Goal: Information Seeking & Learning: Learn about a topic

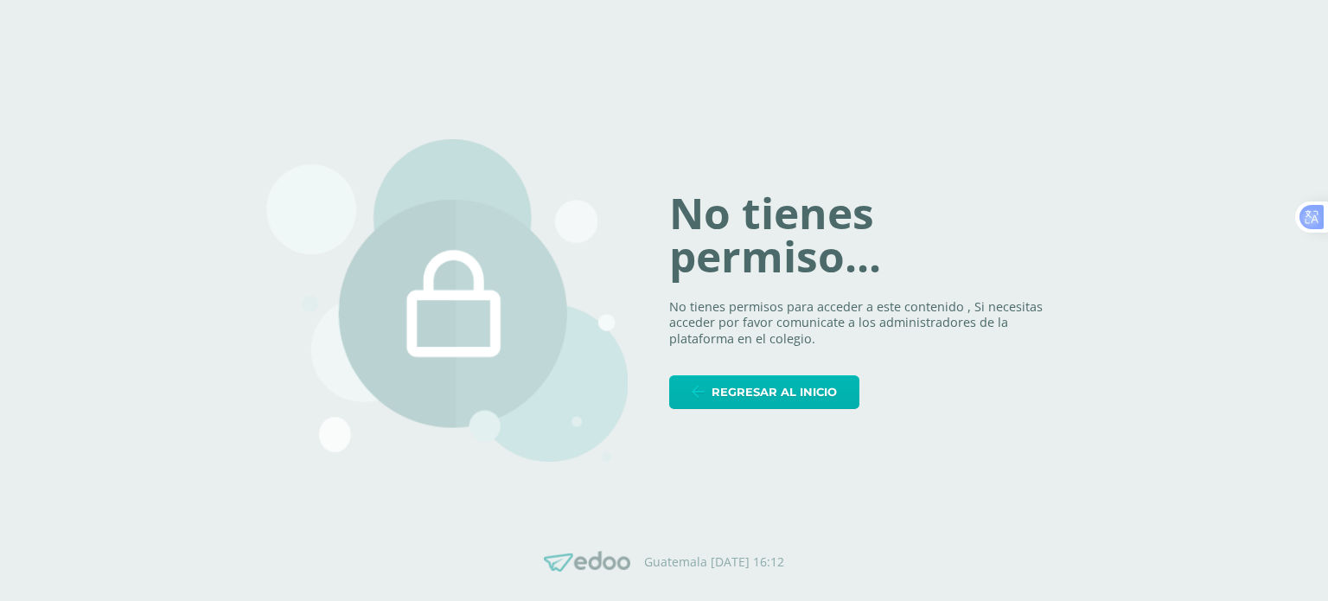
click at [745, 391] on span "Regresar al inicio" at bounding box center [774, 392] width 125 height 32
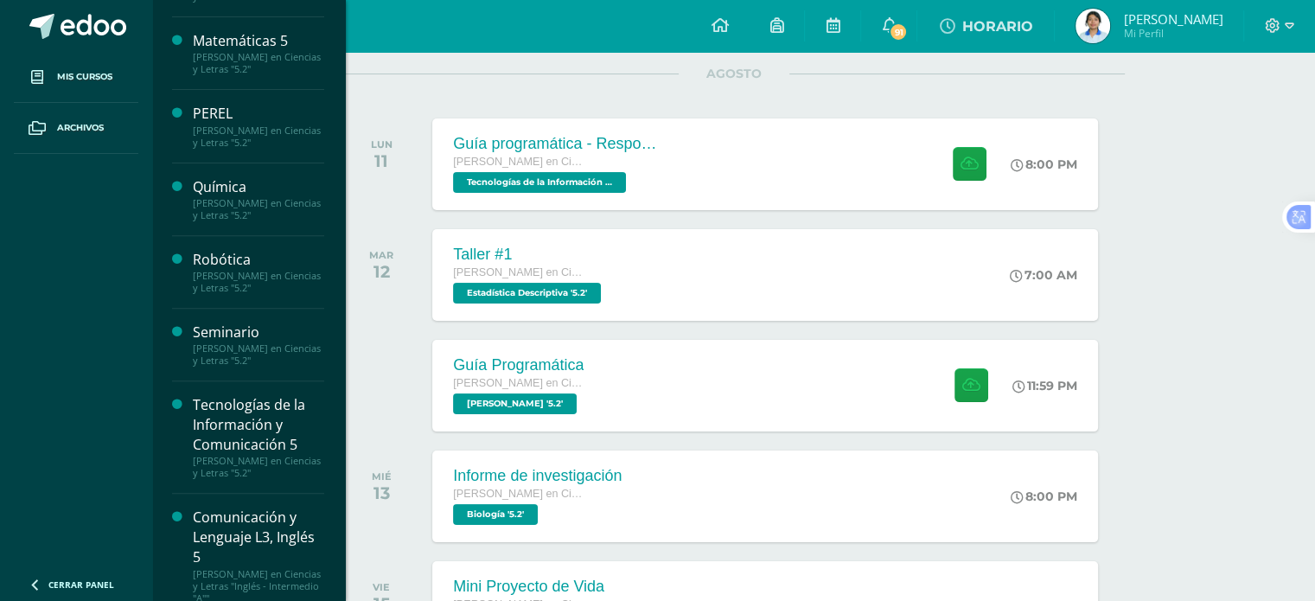
scroll to position [595, 0]
click at [268, 319] on div "Seminario" at bounding box center [258, 329] width 131 height 20
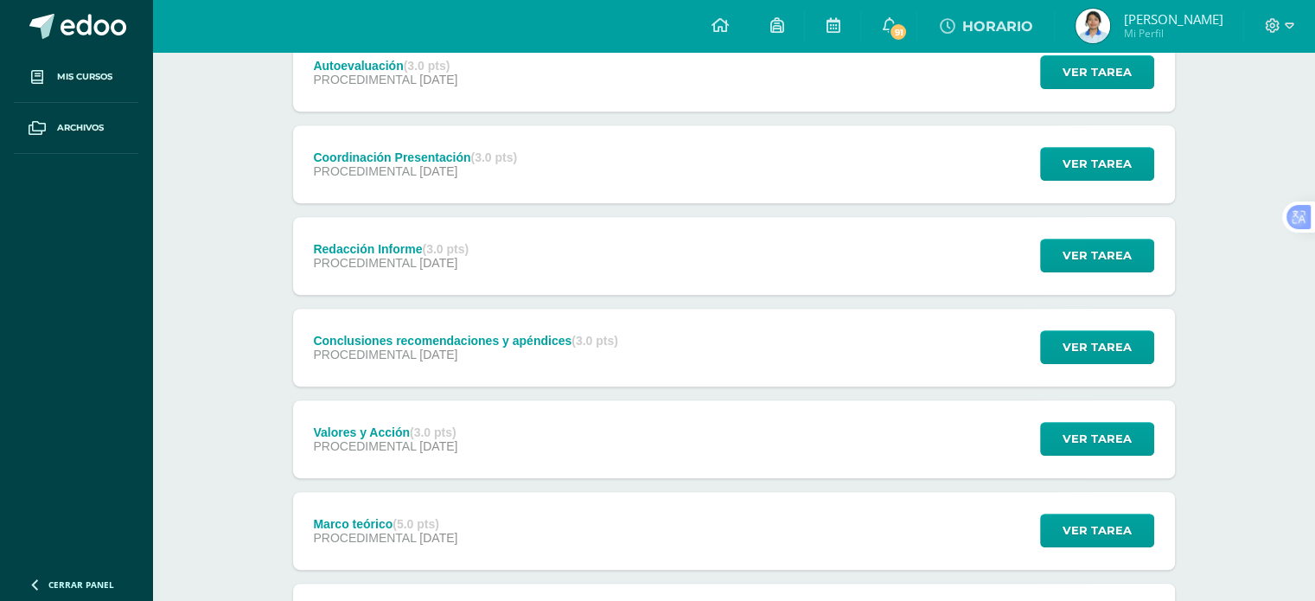
scroll to position [740, 0]
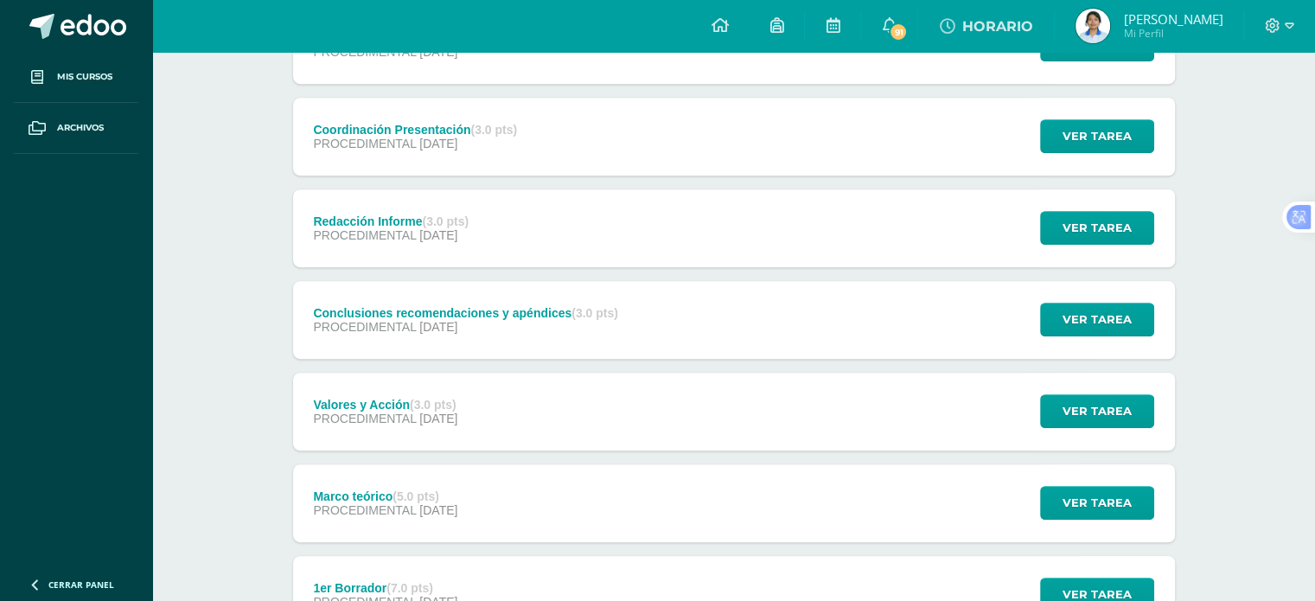
click at [529, 322] on div "PROCEDIMENTAL [DATE]" at bounding box center [465, 327] width 304 height 14
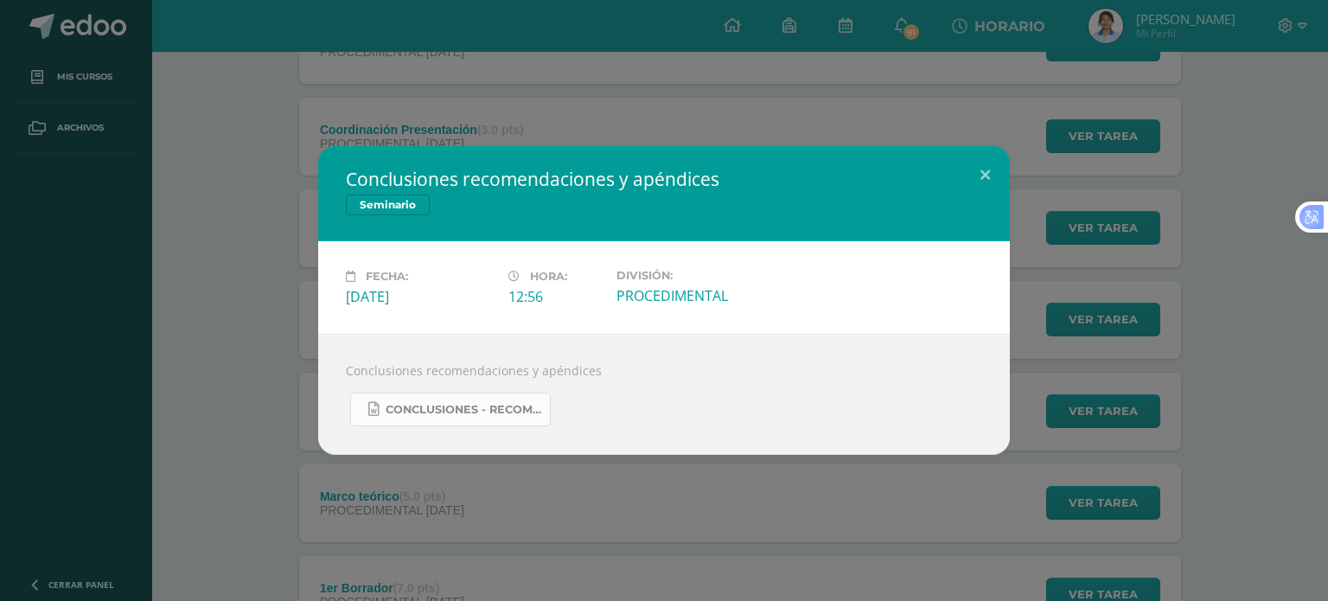
click at [513, 401] on link "Conclusiones - Recomendaciones y Apéndices.docx" at bounding box center [450, 410] width 201 height 34
click at [986, 165] on button at bounding box center [985, 175] width 49 height 59
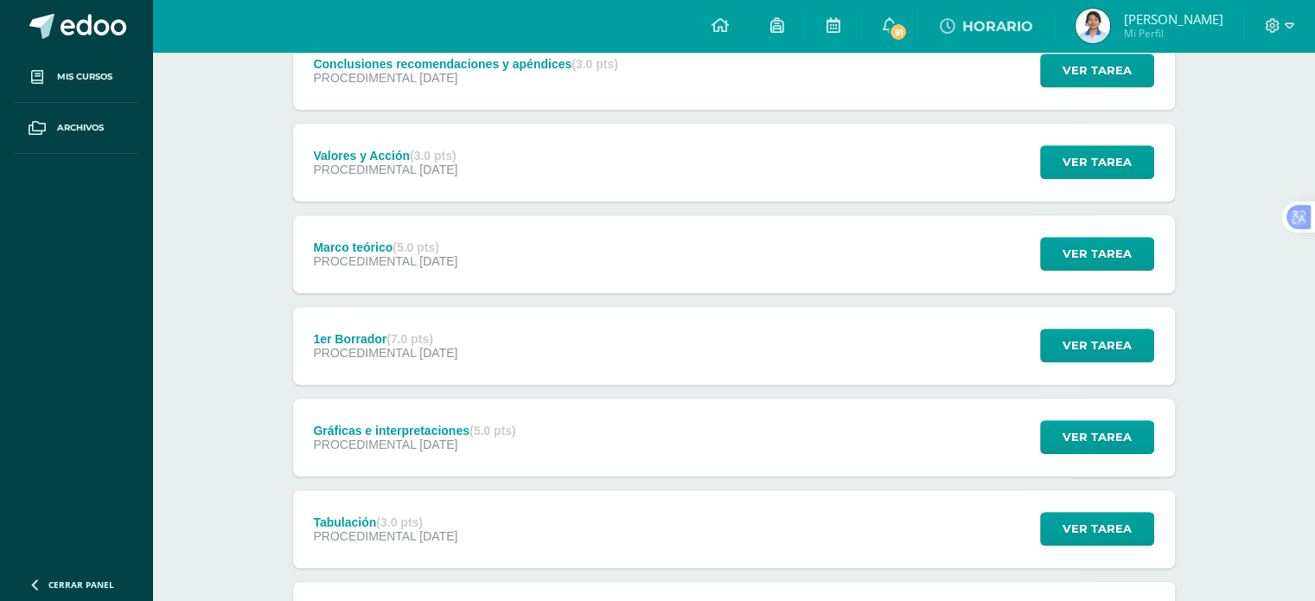
scroll to position [974, 0]
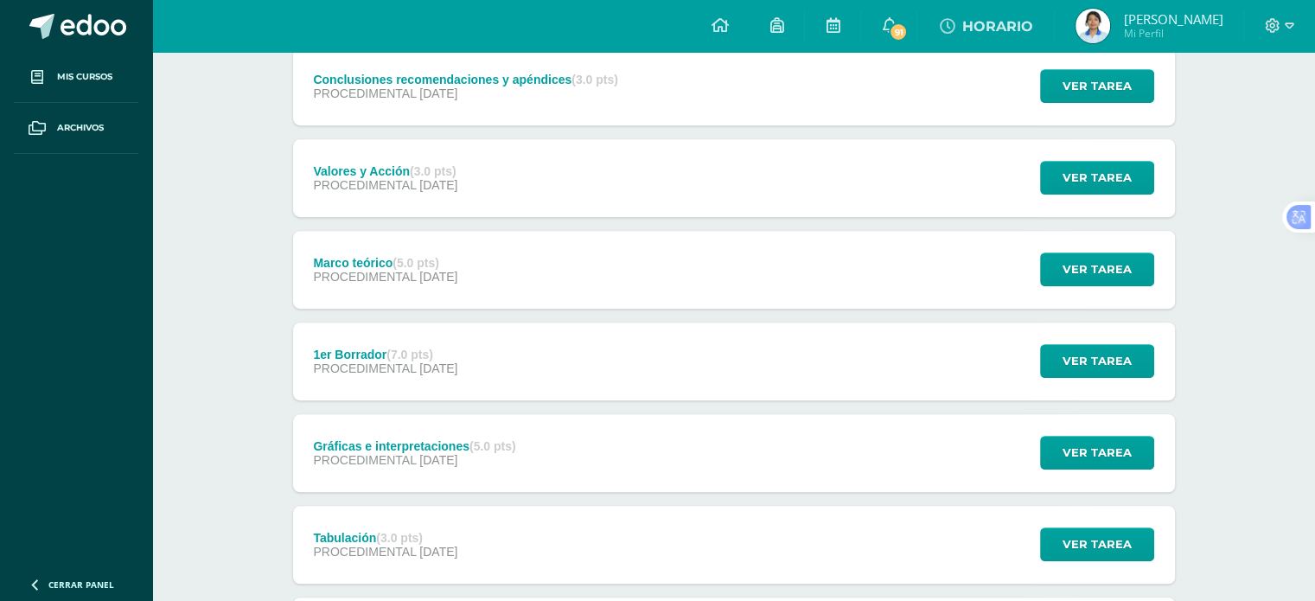
click at [457, 184] on span "[DATE]" at bounding box center [438, 185] width 38 height 14
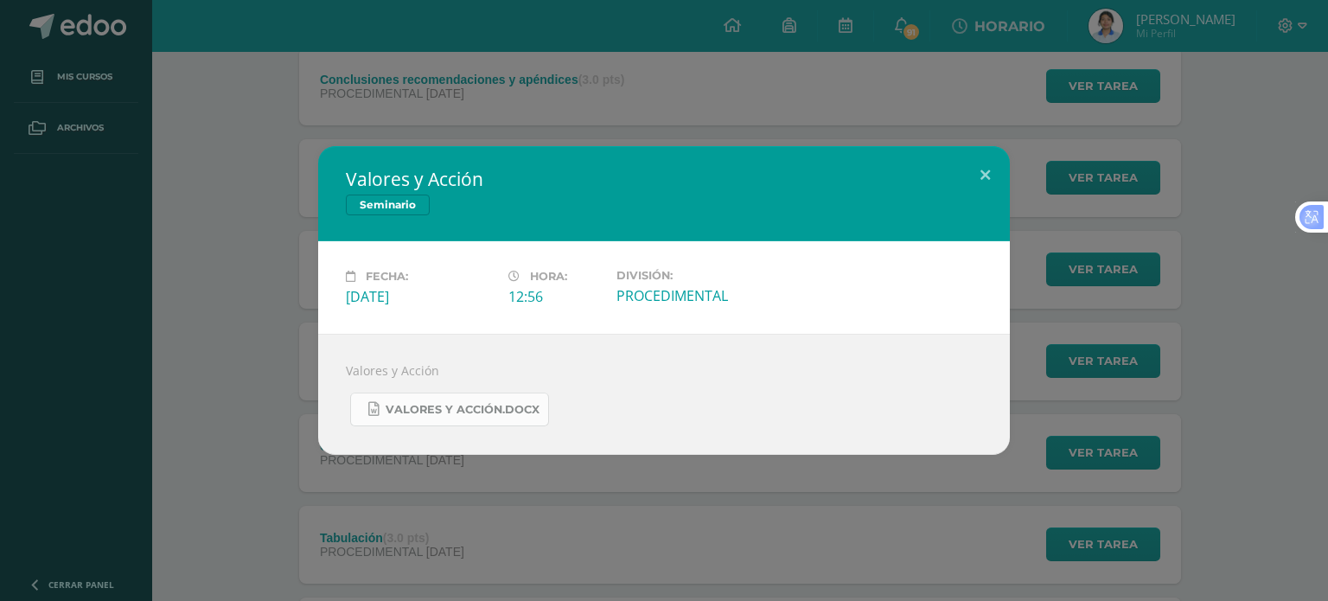
click at [488, 395] on link "Valores y Acción.docx" at bounding box center [449, 410] width 199 height 34
click at [775, 83] on div "Valores y Acción Seminario Fecha: [DATE][PERSON_NAME]: 12:56 División: PROCEDIM…" at bounding box center [664, 300] width 1328 height 601
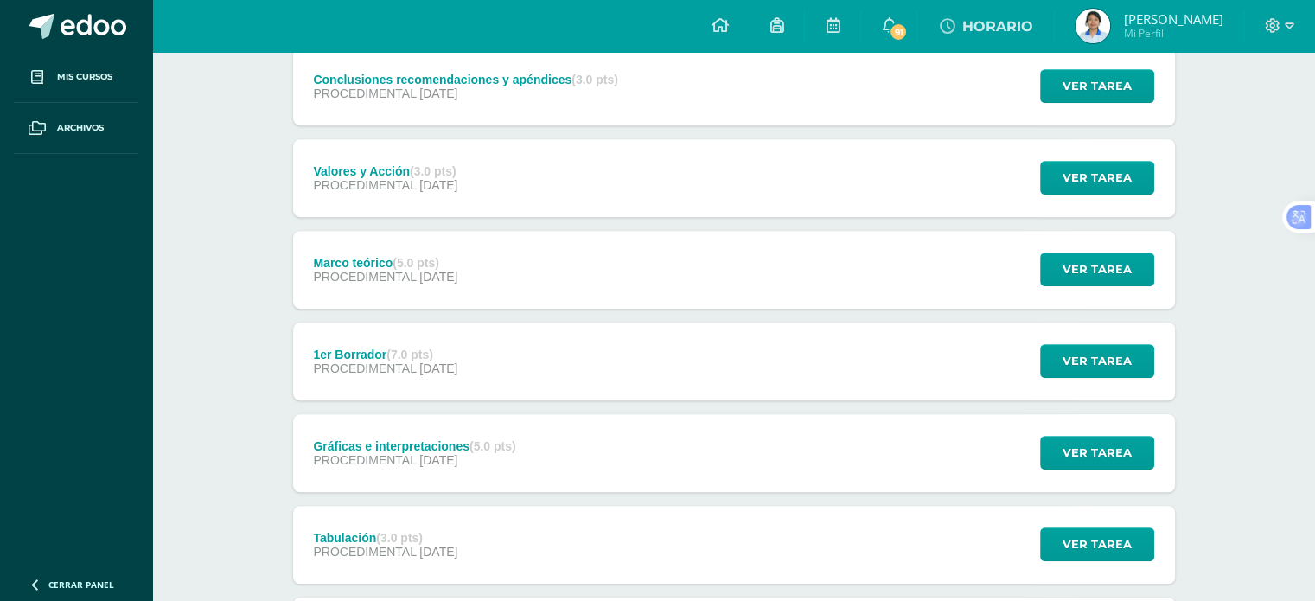
click at [457, 277] on span "[DATE]" at bounding box center [438, 277] width 38 height 14
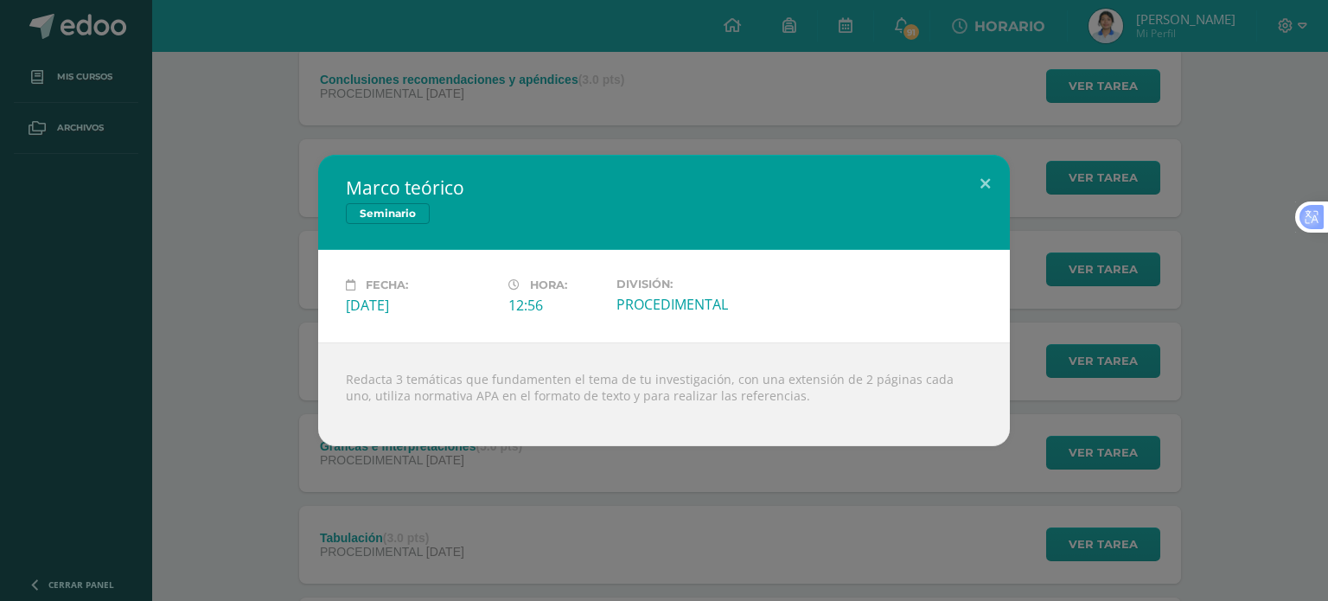
click at [629, 57] on div "Marco teórico Seminario Fecha: [DATE][PERSON_NAME]: 12:56 División: PROCEDIMENT…" at bounding box center [664, 300] width 1328 height 601
